Goal: Task Accomplishment & Management: Manage account settings

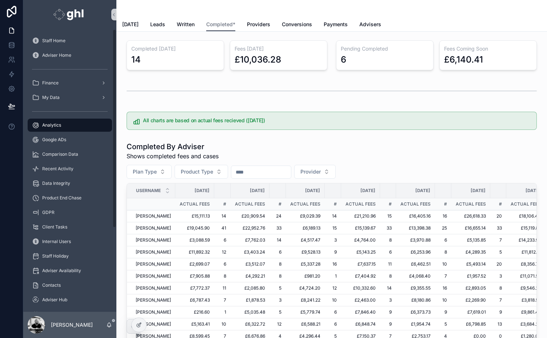
click at [116, 294] on div "Staff Home Adviser Home Finance My Data Analytics Google ADs Comparison Data Re…" at bounding box center [69, 227] width 93 height 389
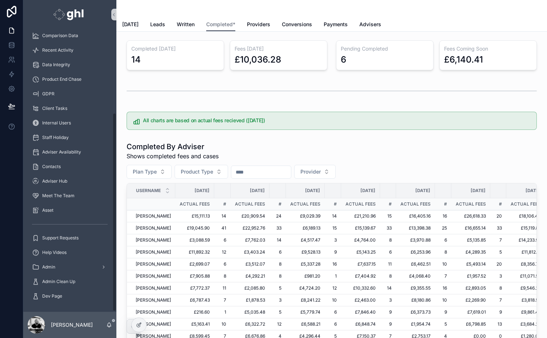
scroll to position [119, 0]
click at [51, 210] on span "Asset" at bounding box center [47, 210] width 11 height 6
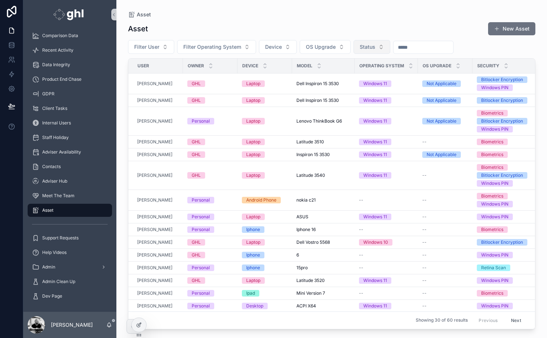
click at [375, 47] on button "Status" at bounding box center [372, 47] width 37 height 14
click at [335, 75] on div "Active" at bounding box center [369, 76] width 87 height 12
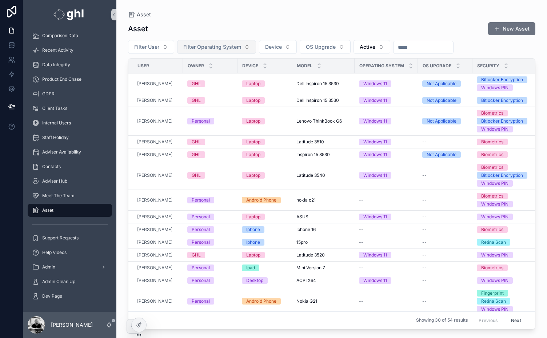
click at [231, 45] on span "Filter Operating System" at bounding box center [212, 46] width 58 height 7
click at [192, 80] on div "Windows 10" at bounding box center [215, 76] width 87 height 12
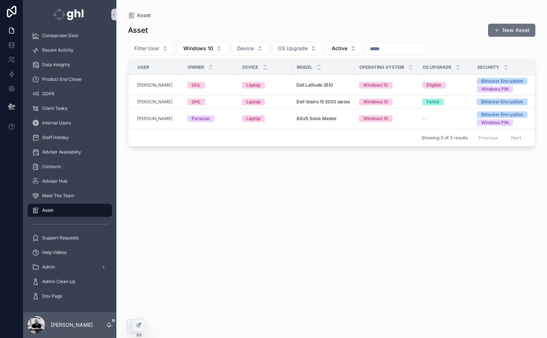
click at [158, 85] on span "[PERSON_NAME]" at bounding box center [154, 85] width 35 height 6
click at [307, 84] on span "Dell Latitude 3510" at bounding box center [314, 85] width 37 height 6
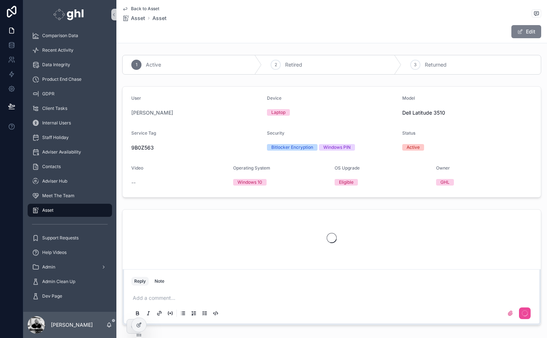
click at [526, 28] on button "Edit" at bounding box center [526, 31] width 30 height 13
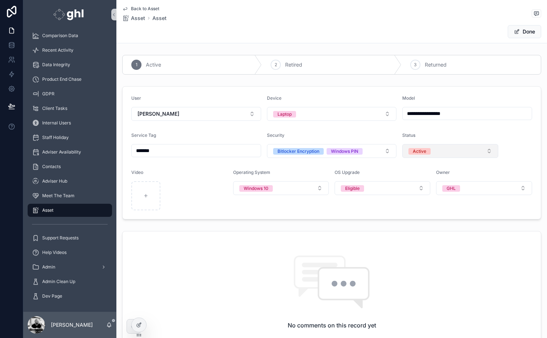
click at [454, 148] on button "Active" at bounding box center [450, 151] width 96 height 14
click at [421, 201] on div "Retired" at bounding box center [415, 201] width 15 height 7
click at [524, 29] on button "Done" at bounding box center [524, 31] width 33 height 13
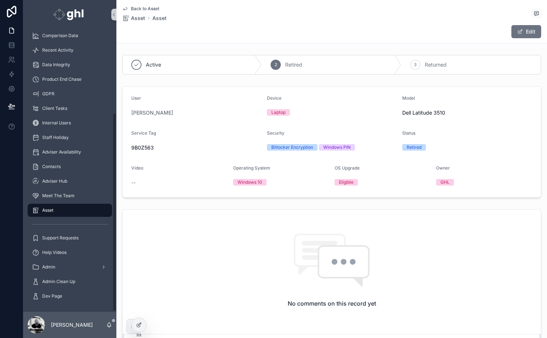
click at [41, 207] on div "Asset" at bounding box center [70, 210] width 76 height 12
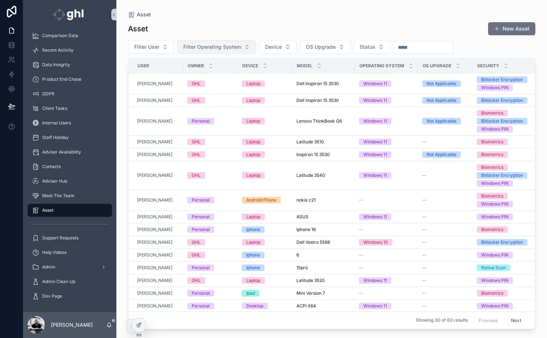
click at [234, 45] on span "Filter Operating System" at bounding box center [212, 46] width 58 height 7
click at [196, 76] on div "Windows 10" at bounding box center [215, 76] width 87 height 12
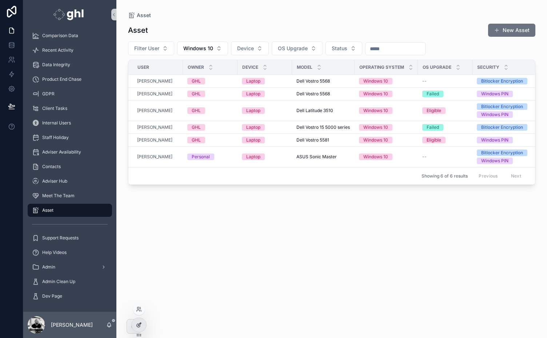
click at [138, 328] on div at bounding box center [139, 325] width 15 height 14
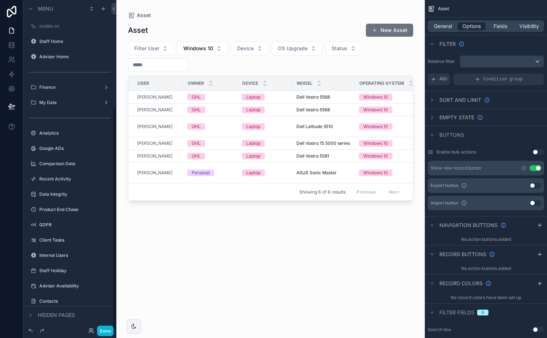
scroll to position [158, 0]
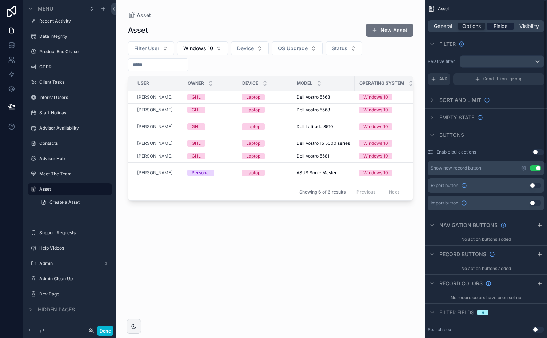
click at [505, 27] on span "Fields" at bounding box center [501, 26] width 14 height 7
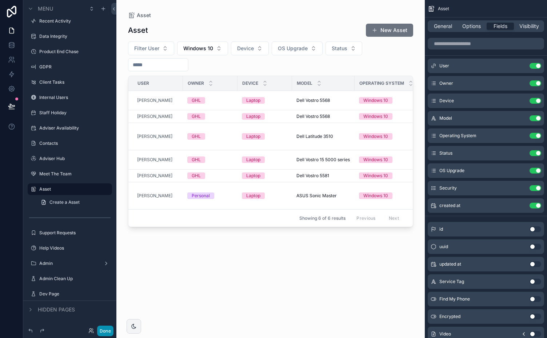
click at [103, 330] on button "Done" at bounding box center [105, 331] width 16 height 11
